Goal: Task Accomplishment & Management: Manage account settings

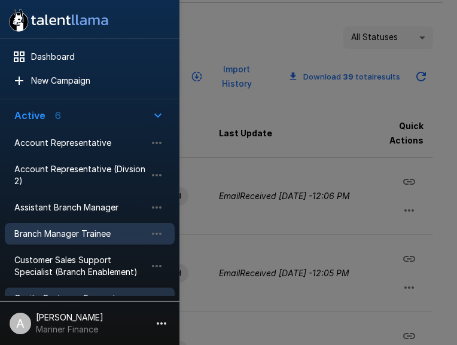
scroll to position [66, 0]
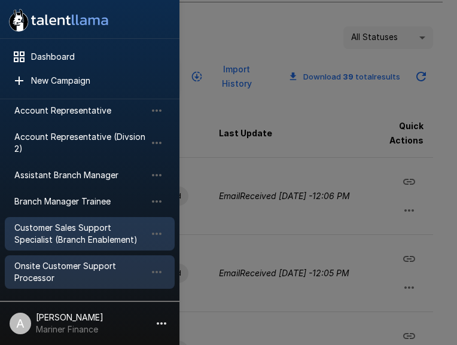
click at [96, 244] on span "Customer Sales Support Specialist (Branch Enablement)" at bounding box center [79, 234] width 131 height 24
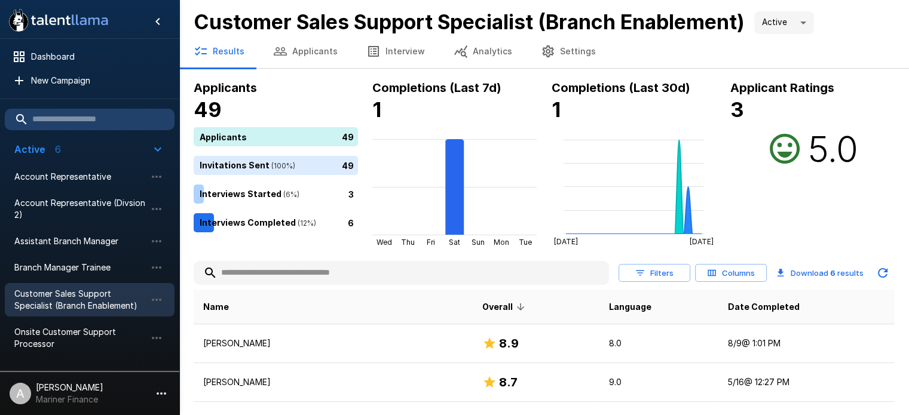
click at [332, 53] on button "Applicants" at bounding box center [305, 51] width 93 height 33
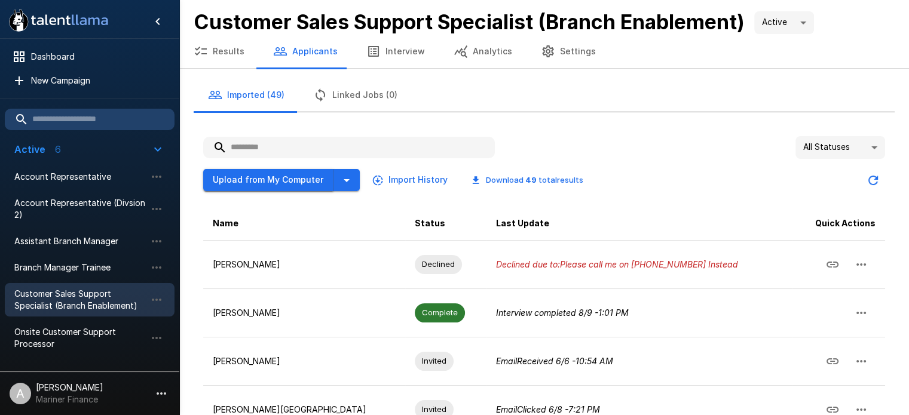
click at [252, 179] on button "Upload from My Computer" at bounding box center [268, 180] width 130 height 22
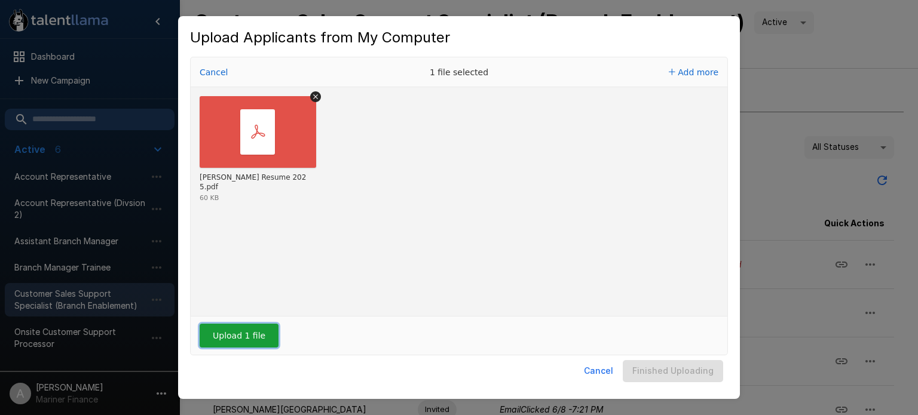
click at [240, 347] on button "Upload 1 file" at bounding box center [239, 336] width 79 height 24
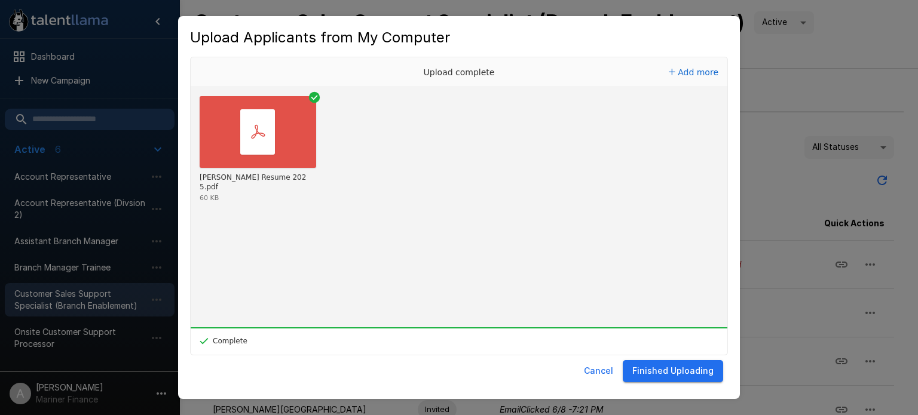
click at [563, 369] on button "Finished Uploading" at bounding box center [673, 371] width 100 height 22
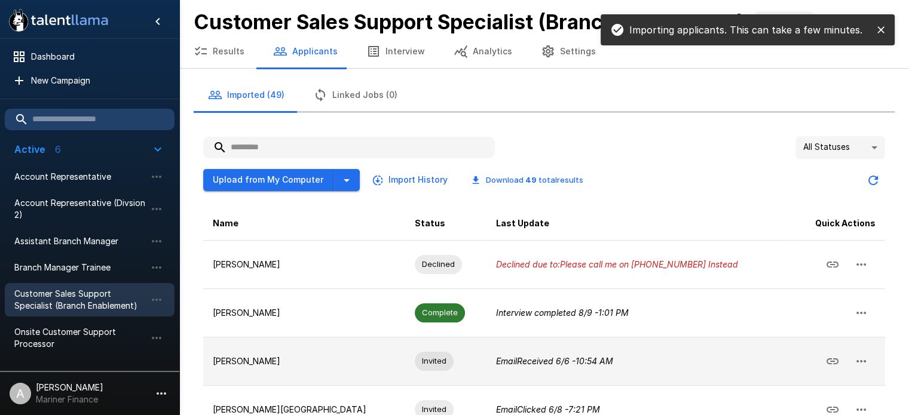
click at [563, 354] on icon "button" at bounding box center [861, 361] width 14 height 14
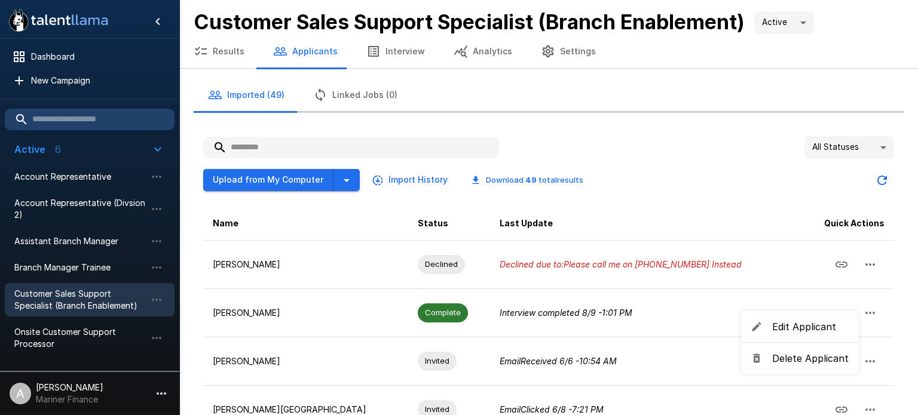
click at [563, 354] on span "Delete Applicant" at bounding box center [810, 358] width 77 height 14
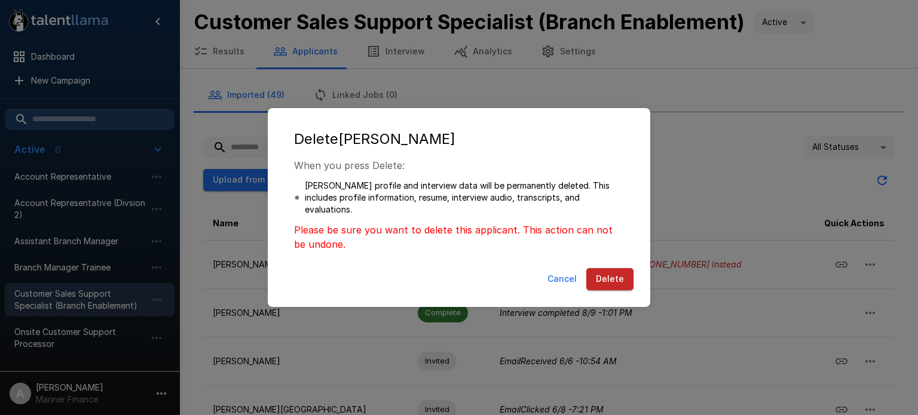
click at [563, 282] on button "Delete" at bounding box center [609, 279] width 47 height 22
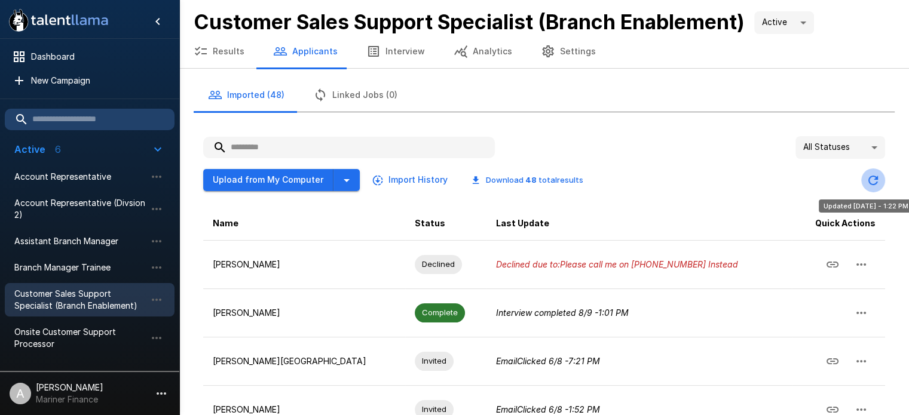
click at [563, 179] on button "Updated Today - 1:22 PM" at bounding box center [873, 181] width 24 height 24
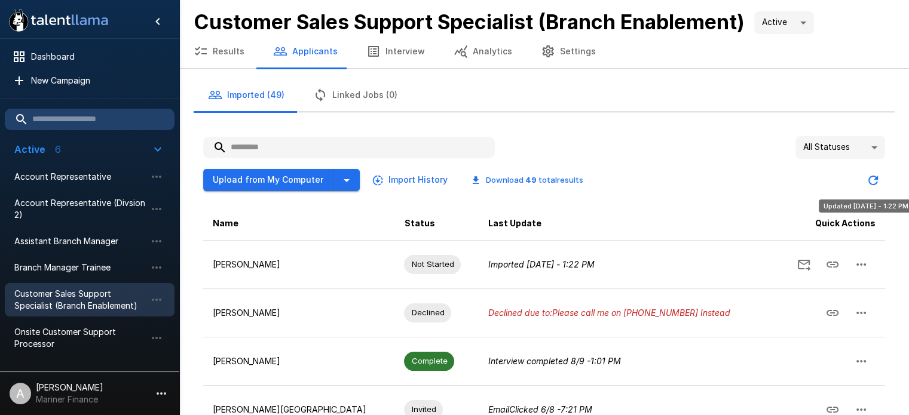
click at [563, 169] on button "Updated Today - 1:22 PM" at bounding box center [873, 181] width 24 height 24
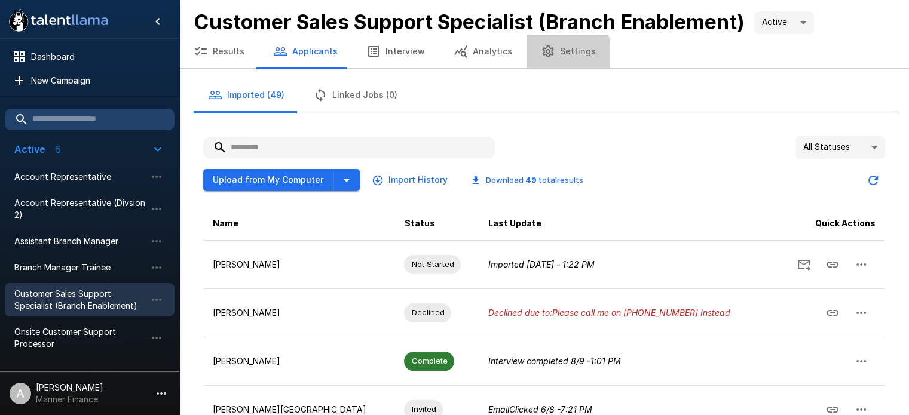
click at [541, 54] on icon "button" at bounding box center [548, 51] width 14 height 14
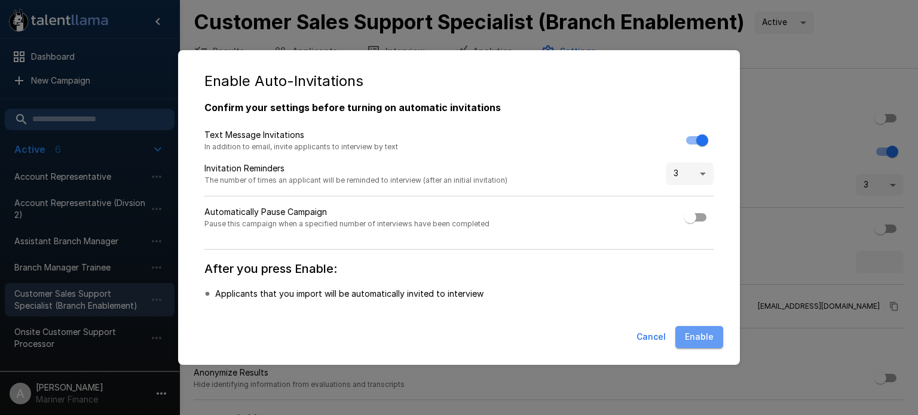
click at [563, 338] on button "Enable" at bounding box center [699, 337] width 48 height 22
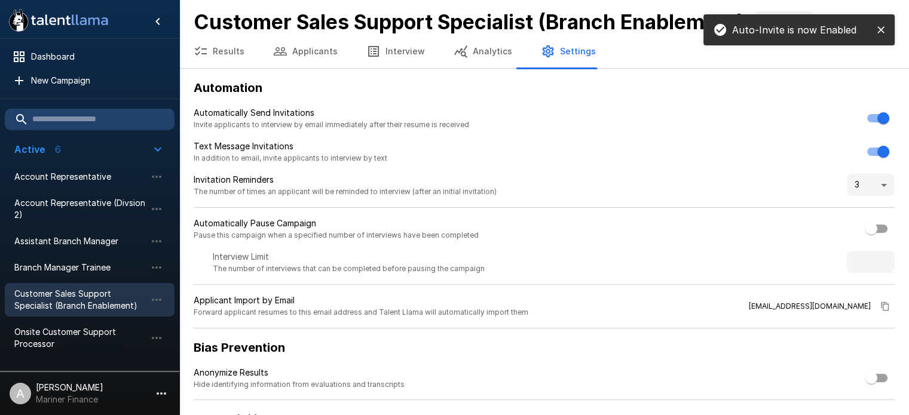
click at [246, 44] on button "Results" at bounding box center [218, 51] width 79 height 33
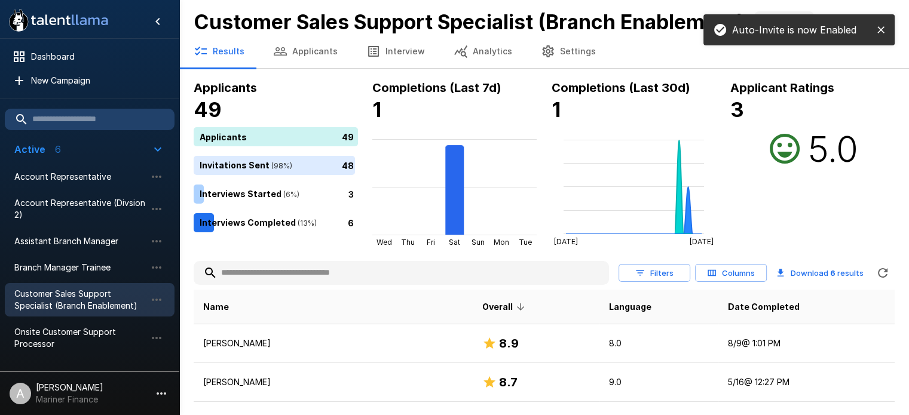
click at [284, 53] on icon "button" at bounding box center [280, 51] width 14 height 14
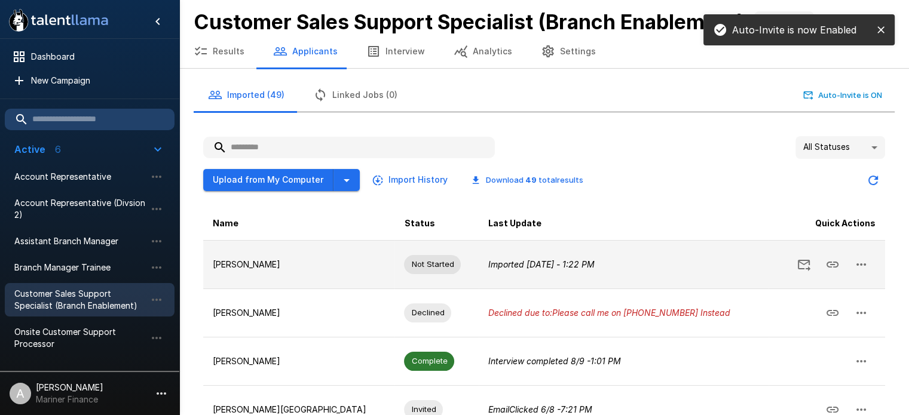
click at [563, 263] on icon "Send Invitation" at bounding box center [804, 265] width 13 height 11
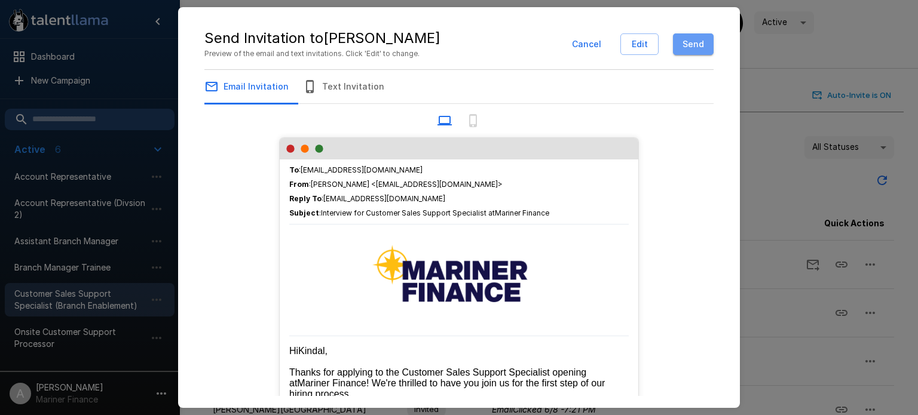
click at [563, 42] on button "Send" at bounding box center [693, 44] width 41 height 22
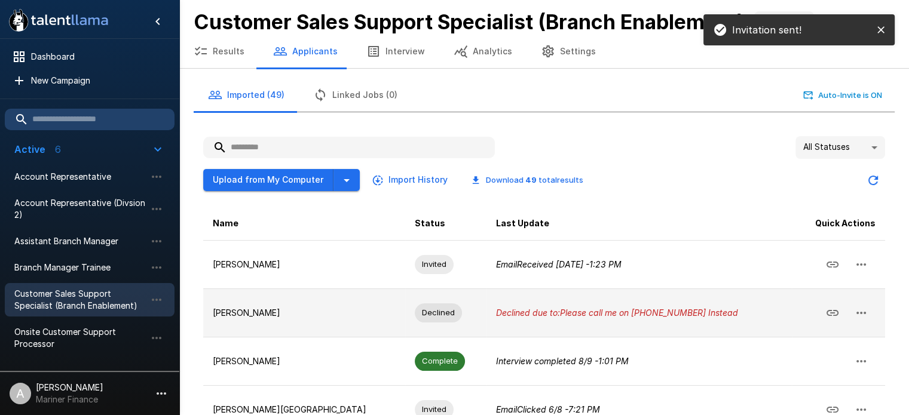
click at [304, 316] on p "[PERSON_NAME]" at bounding box center [304, 313] width 183 height 12
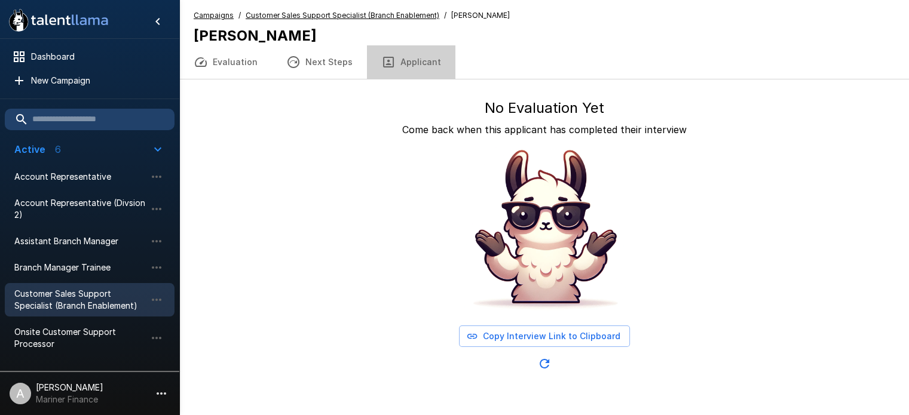
click at [417, 61] on button "Applicant" at bounding box center [411, 61] width 88 height 33
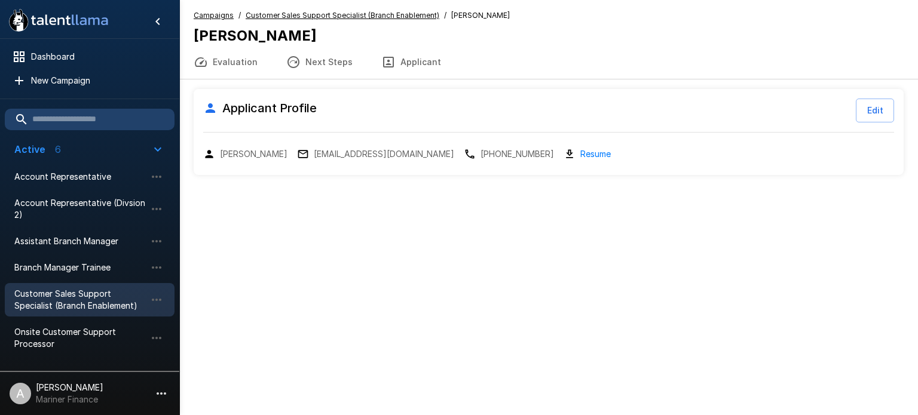
click at [371, 21] on span "Customer Sales Support Specialist (Branch Enablement)" at bounding box center [343, 16] width 194 height 12
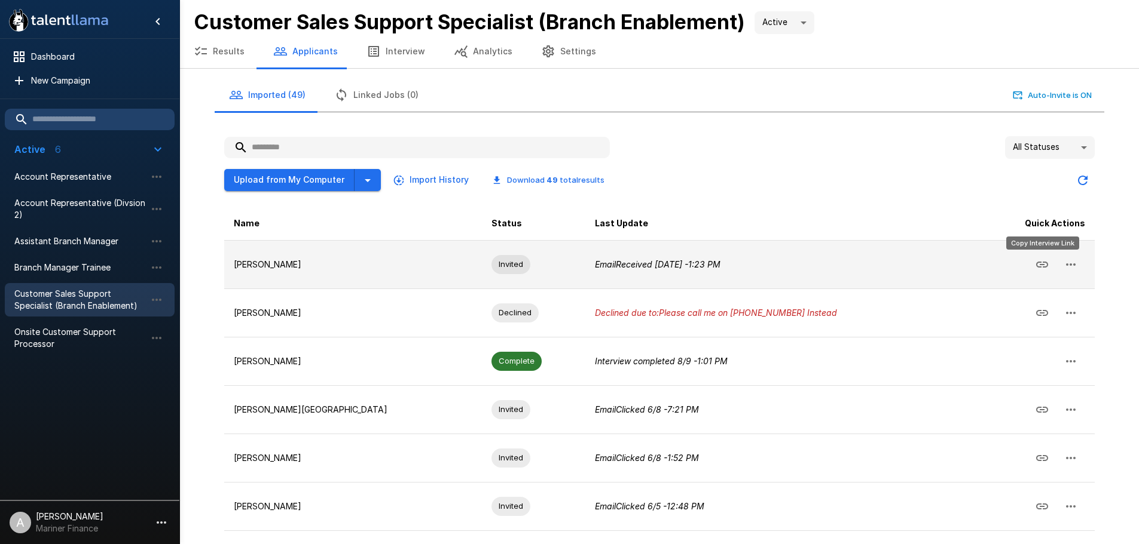
click at [563, 261] on button "Copy Interview Link" at bounding box center [1041, 264] width 29 height 29
